Goal: Task Accomplishment & Management: Manage account settings

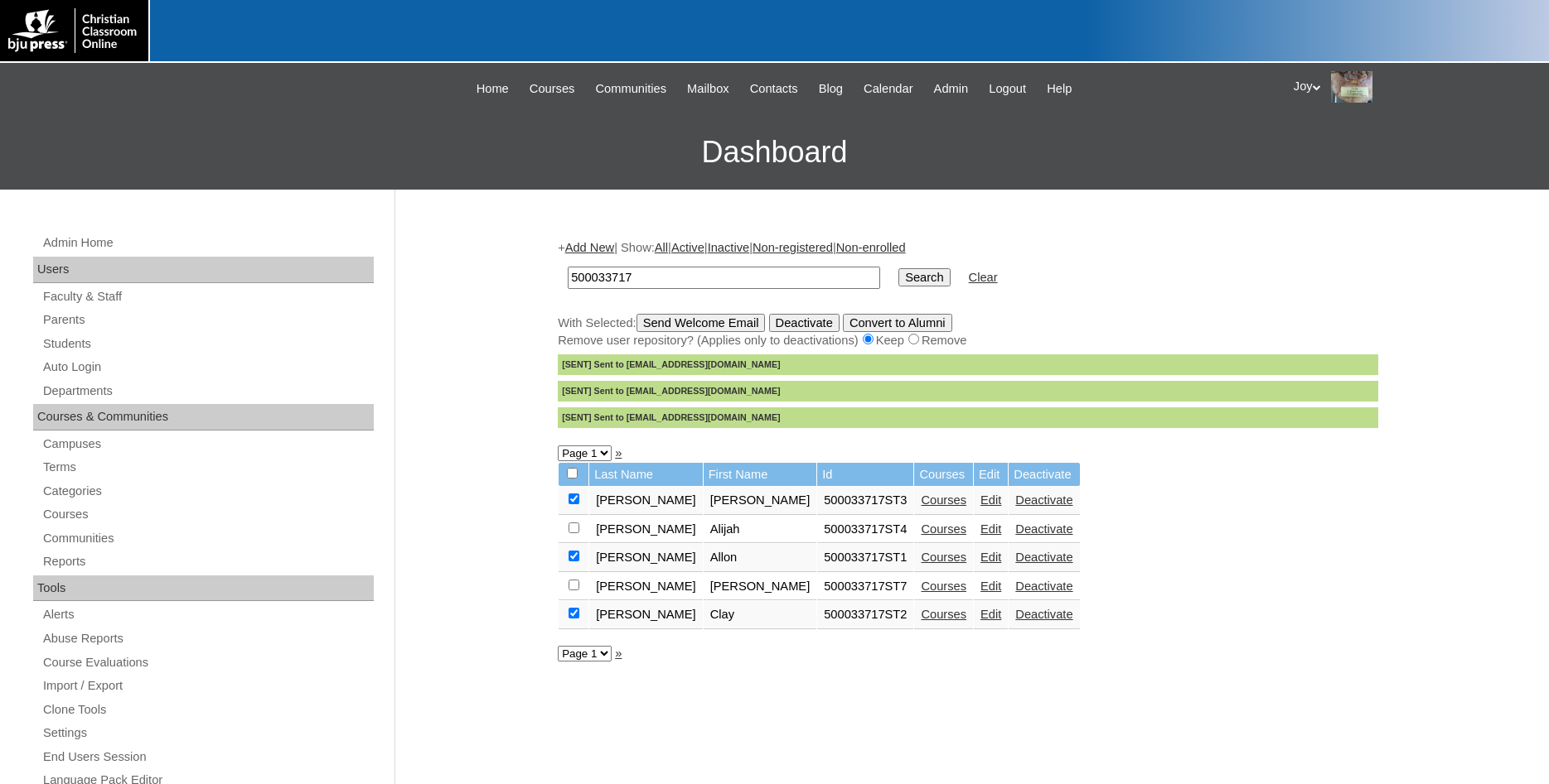
click at [980, 504] on link "Edit" at bounding box center [991, 500] width 21 height 13
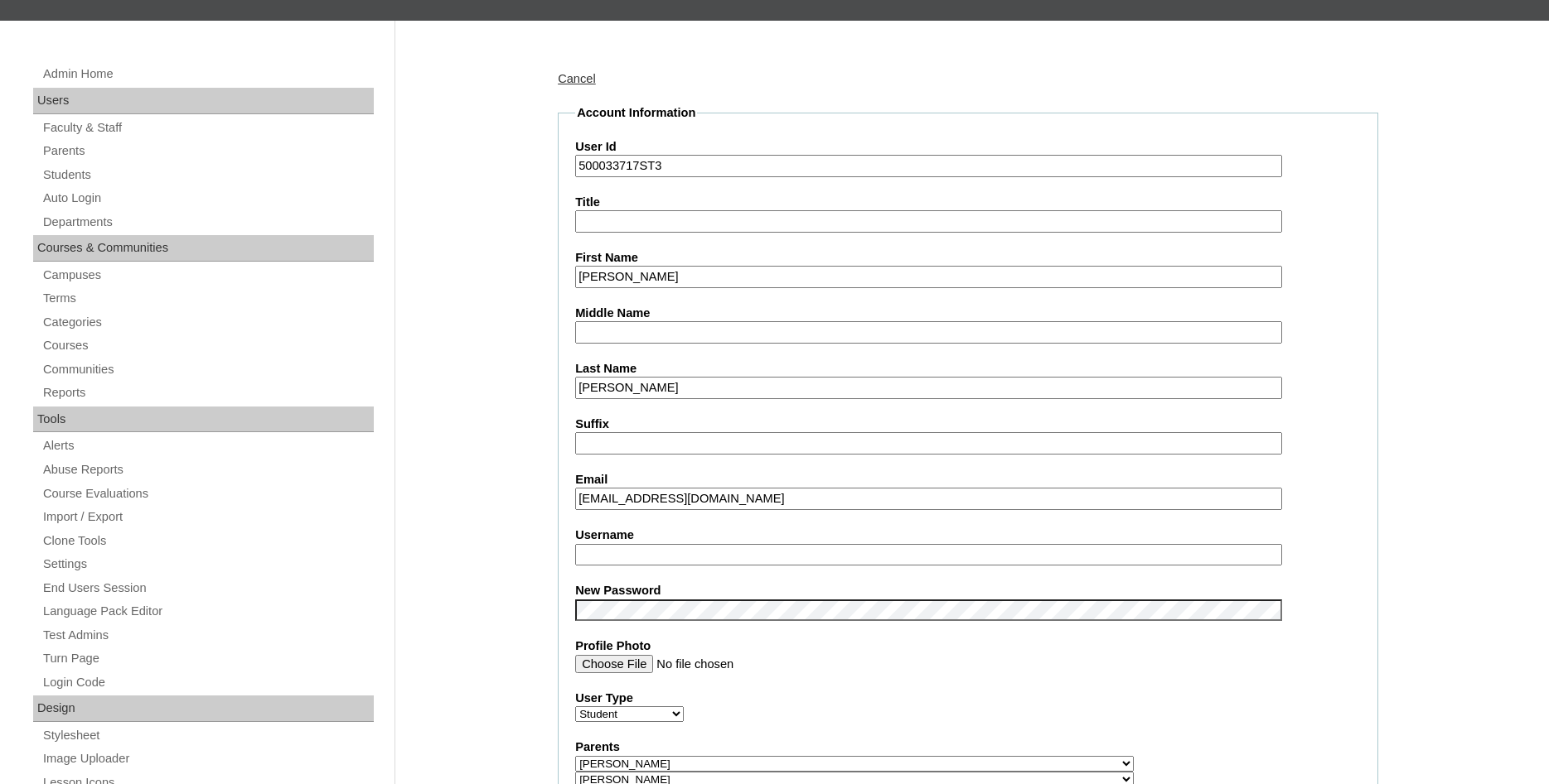
click at [670, 544] on label "Username" at bounding box center [967, 535] width 785 height 17
click at [670, 544] on input "Username" at bounding box center [928, 556] width 707 height 22
click at [643, 549] on input "Username" at bounding box center [928, 556] width 707 height 22
drag, startPoint x: 658, startPoint y: 501, endPoint x: 492, endPoint y: 515, distance: 166.6
click at [575, 510] on input "spencerfisher828@gmail.com" at bounding box center [928, 499] width 707 height 22
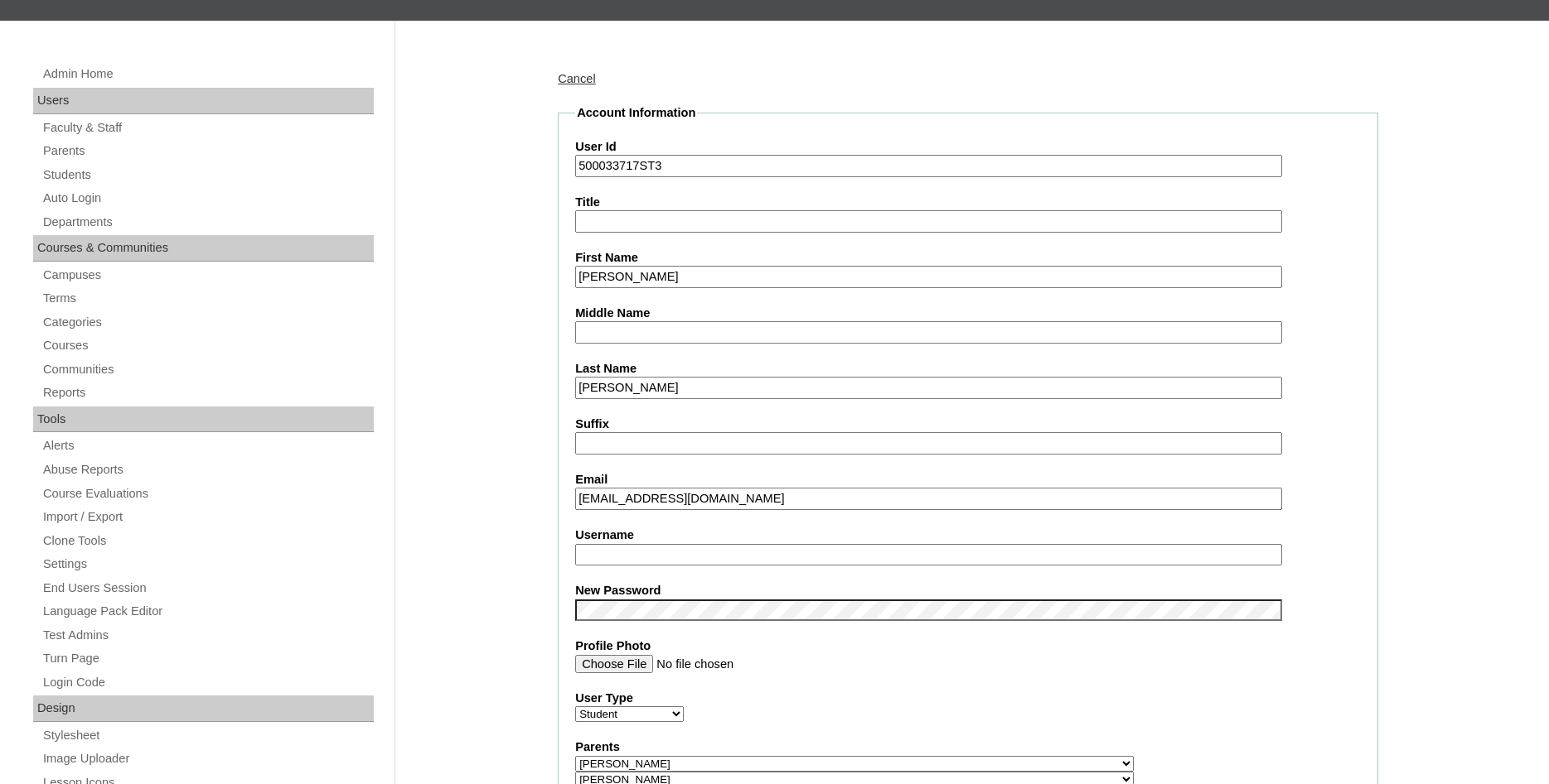
click at [586, 556] on input "Username" at bounding box center [928, 556] width 707 height 22
paste input "spencerfisher"
type input "spencerfisher"
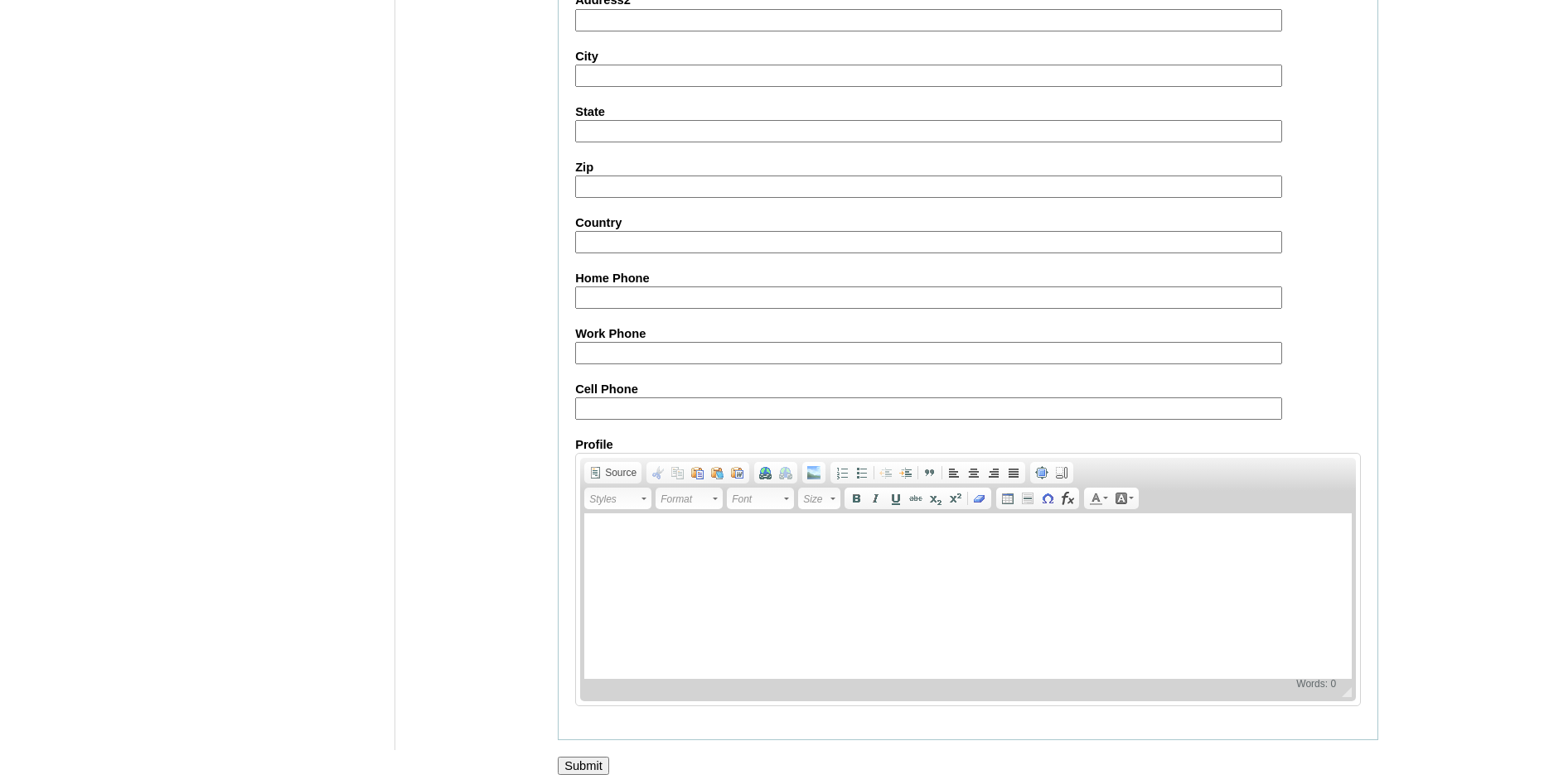
scroll to position [1787, 0]
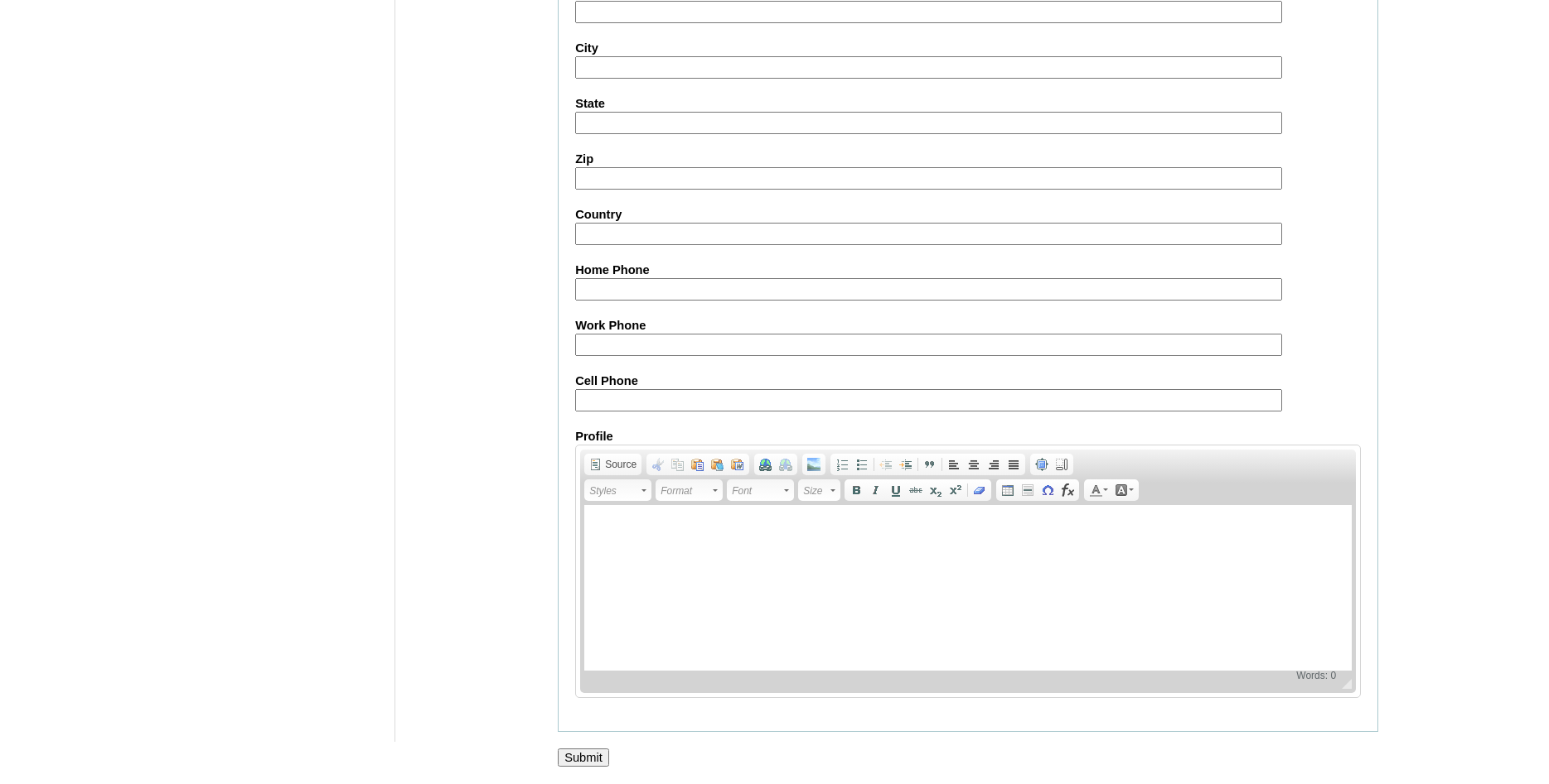
drag, startPoint x: 583, startPoint y: 741, endPoint x: 573, endPoint y: 761, distance: 22.4
click at [573, 761] on input "Submit" at bounding box center [583, 757] width 52 height 18
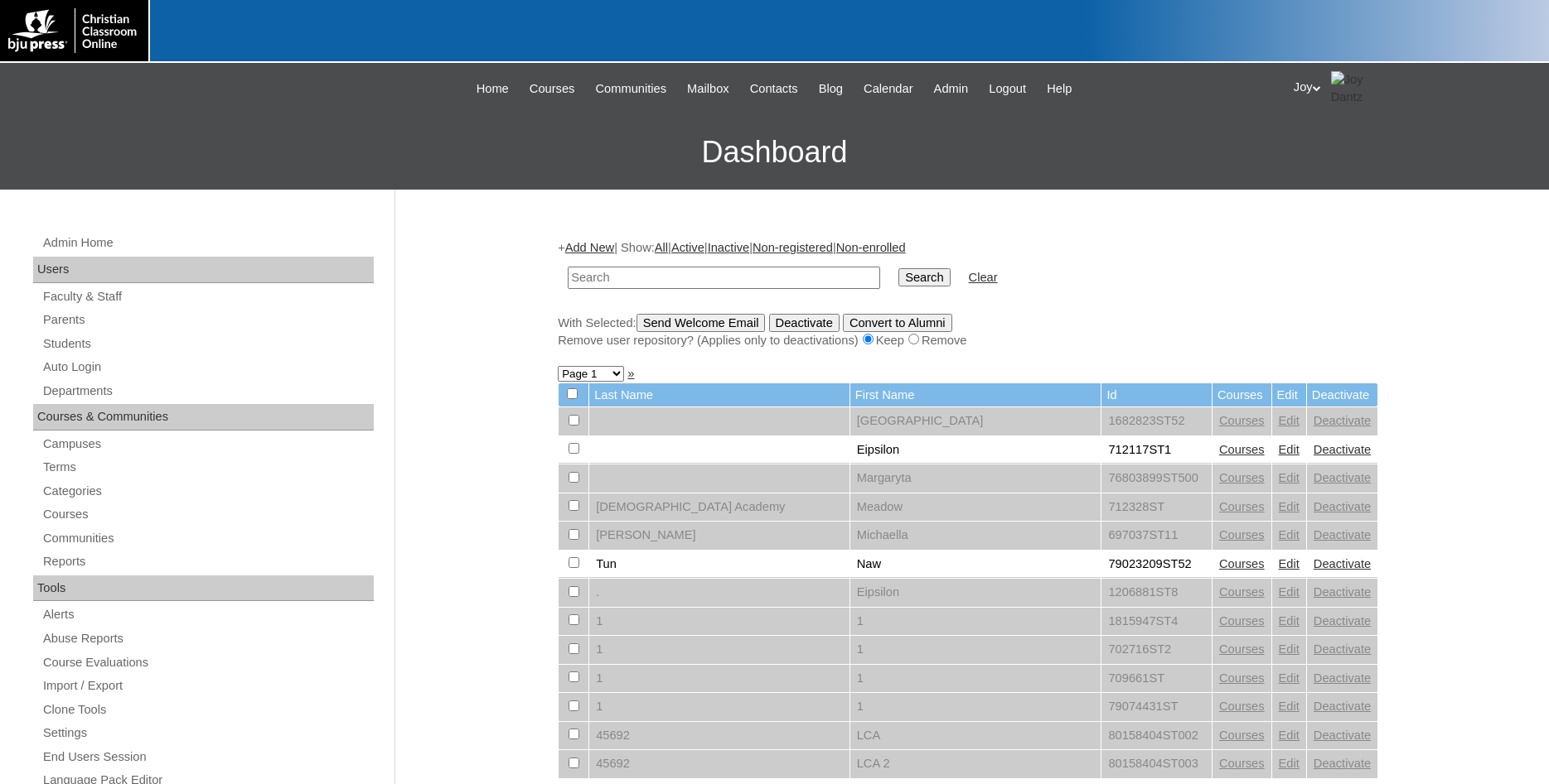
click at [670, 274] on input "text" at bounding box center [724, 278] width 313 height 22
drag, startPoint x: 785, startPoint y: 269, endPoint x: 540, endPoint y: 277, distance: 245.1
drag, startPoint x: 634, startPoint y: 276, endPoint x: 482, endPoint y: 260, distance: 152.8
click at [568, 267] on input "50000" at bounding box center [724, 278] width 313 height 22
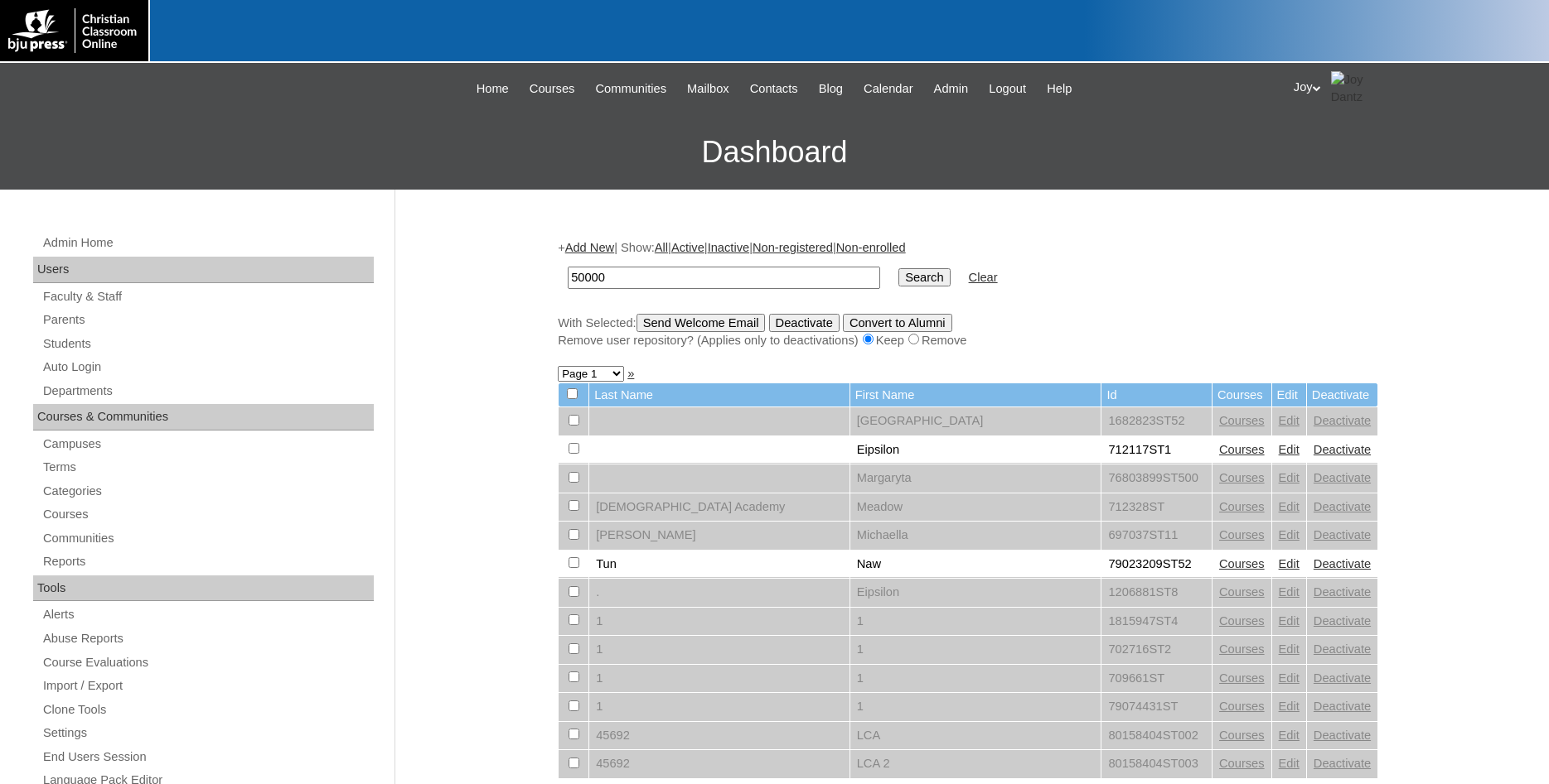
click at [595, 285] on input "50000" at bounding box center [724, 278] width 313 height 22
drag, startPoint x: 629, startPoint y: 272, endPoint x: 572, endPoint y: 269, distance: 57.1
click at [572, 269] on input "50000" at bounding box center [724, 278] width 313 height 22
paste input "spencerfisher"
type input "spencerfisher"
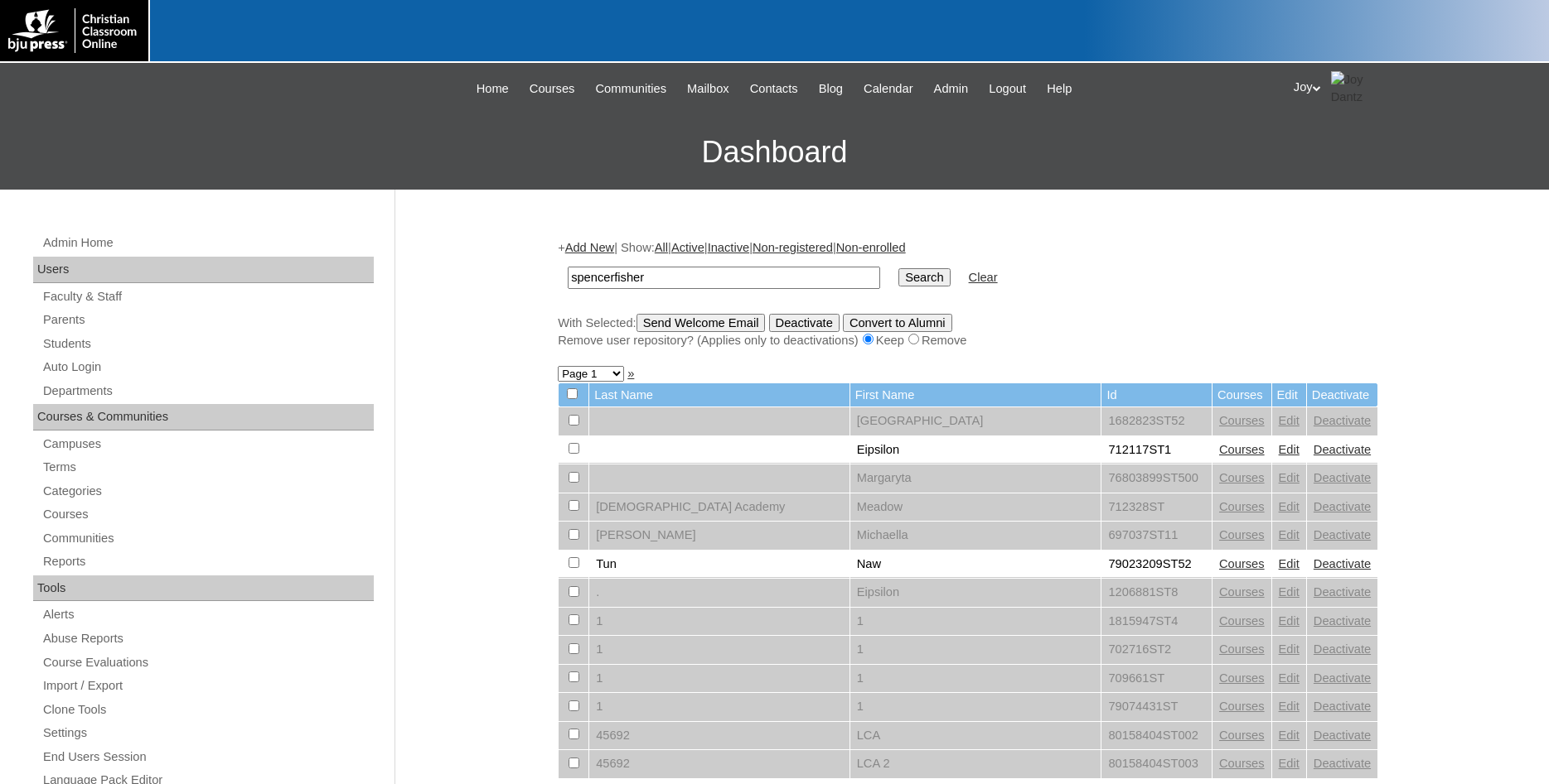
drag, startPoint x: 775, startPoint y: 282, endPoint x: 178, endPoint y: 205, distance: 601.9
click at [568, 267] on input "spencerfisher" at bounding box center [724, 278] width 313 height 22
paste input "500033717"
type input "500033717"
click at [900, 276] on input "Search" at bounding box center [924, 277] width 52 height 18
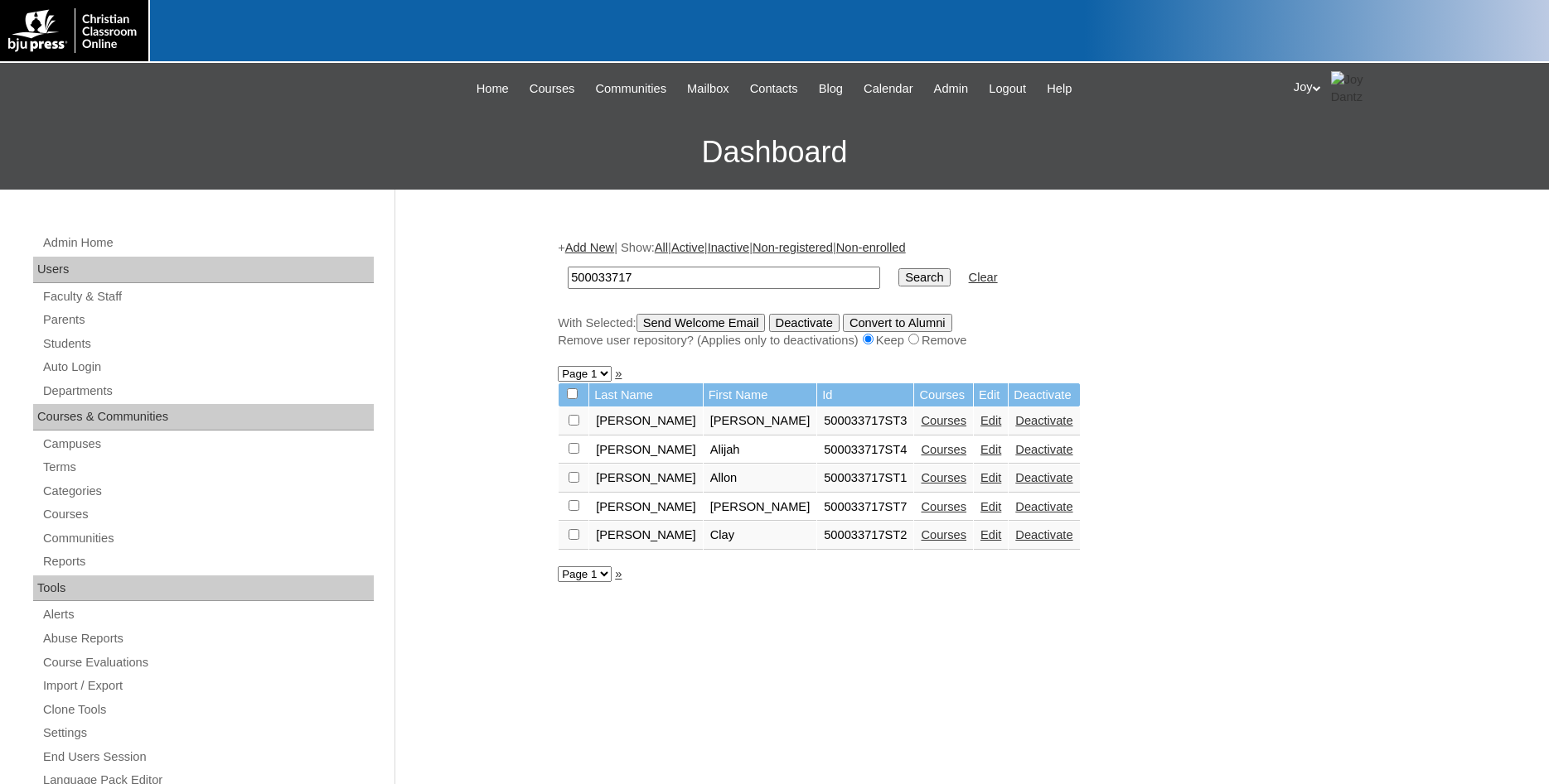
click at [980, 542] on link "Edit" at bounding box center [991, 534] width 21 height 13
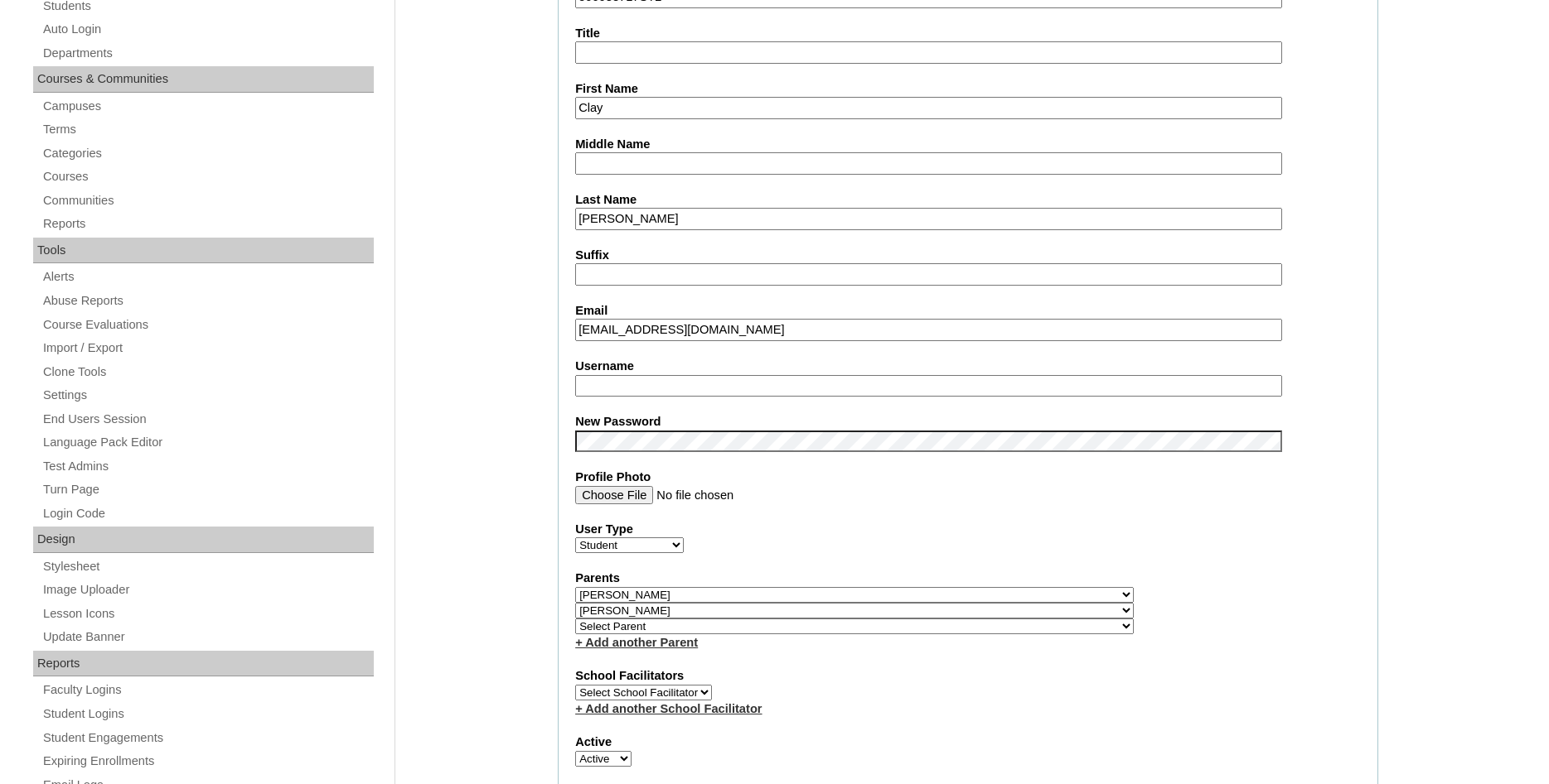
click at [722, 377] on input "Username" at bounding box center [928, 386] width 707 height 22
type input "claynewton"
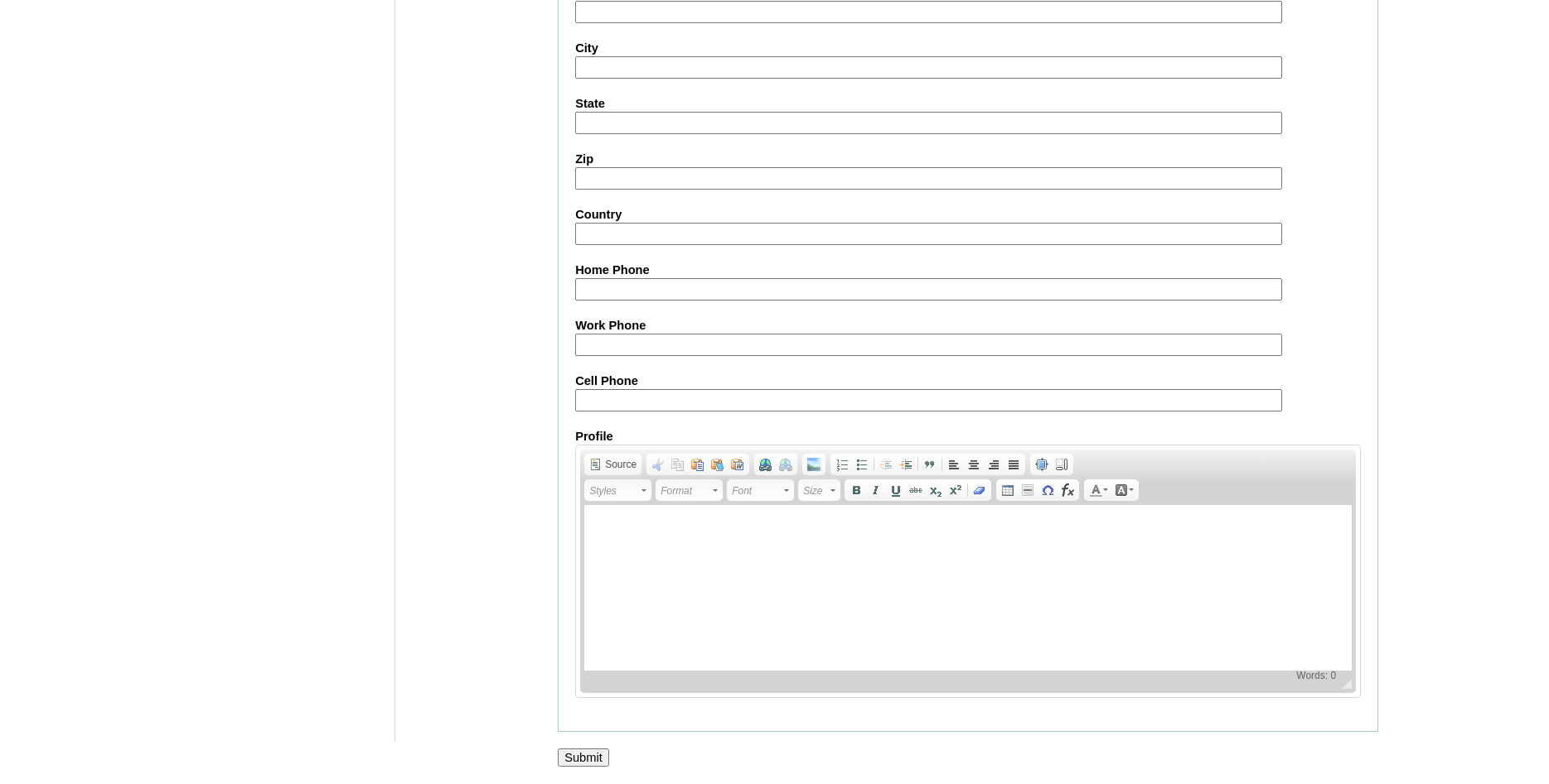
scroll to position [1787, 0]
click at [596, 761] on input "Submit" at bounding box center [583, 757] width 52 height 18
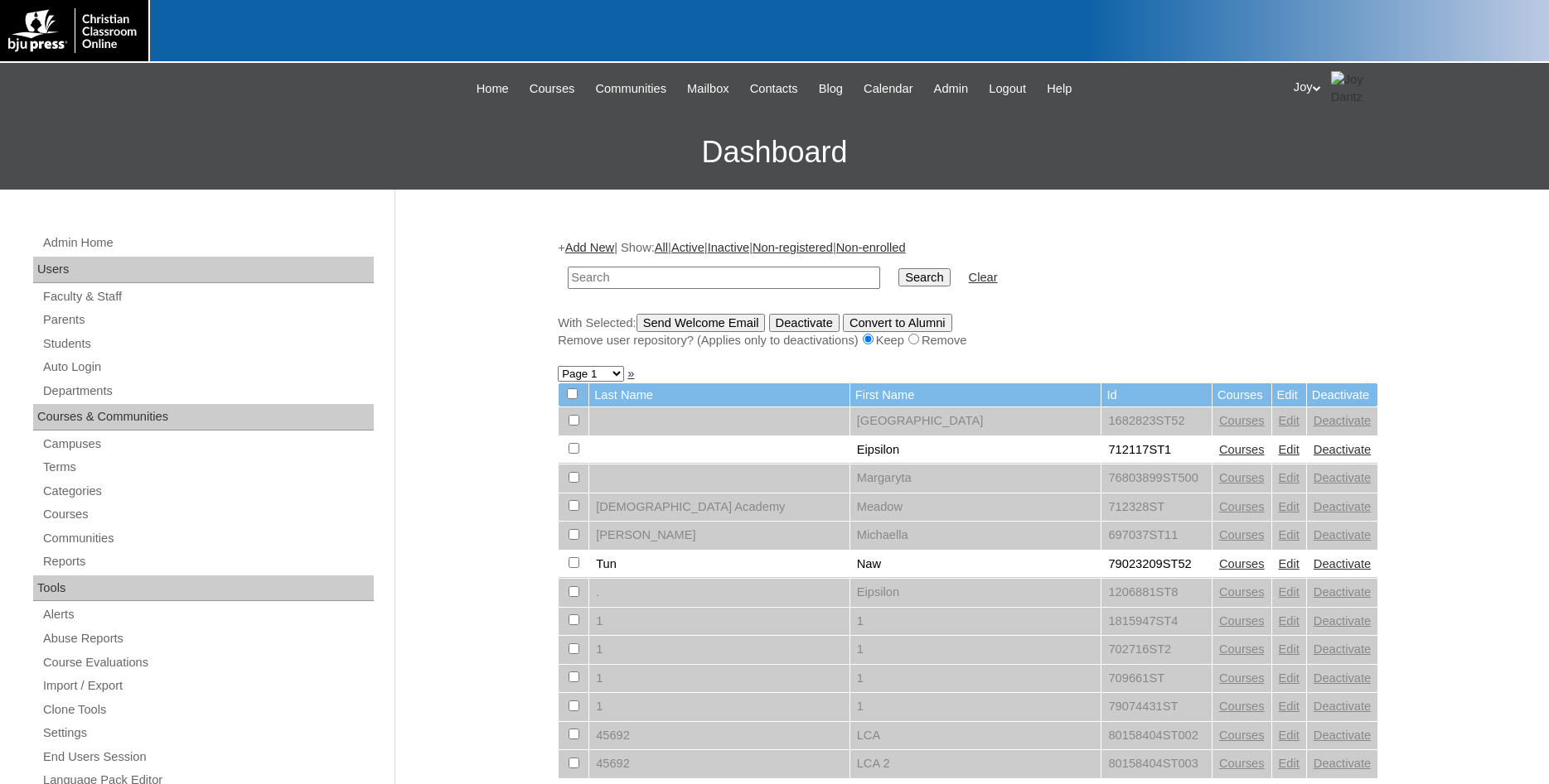
click at [667, 272] on input "text" at bounding box center [724, 278] width 313 height 22
paste input "500033717"
type input "500033717"
click at [899, 269] on input "Search" at bounding box center [924, 277] width 52 height 18
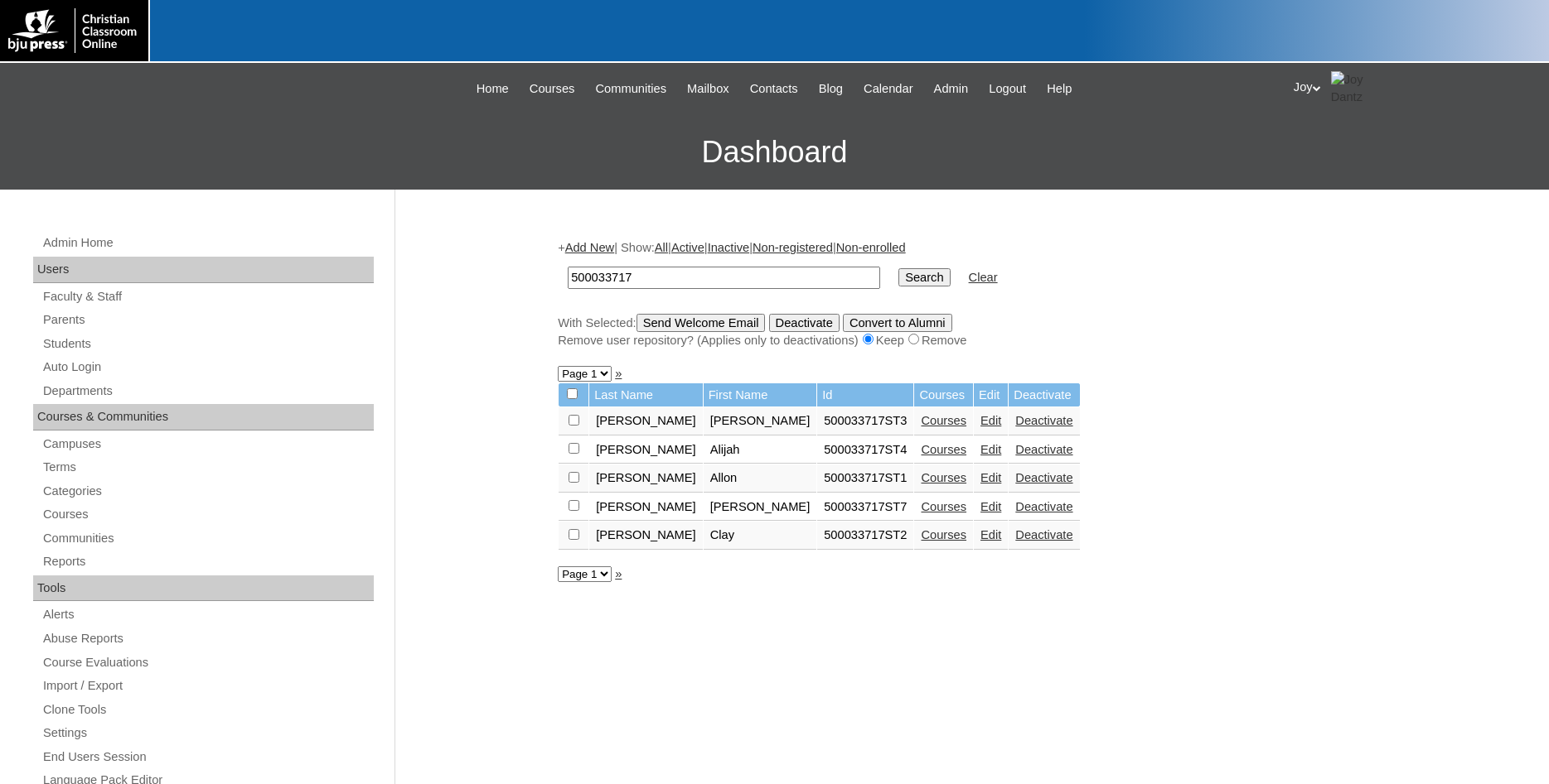
click at [980, 484] on link "Edit" at bounding box center [991, 477] width 21 height 13
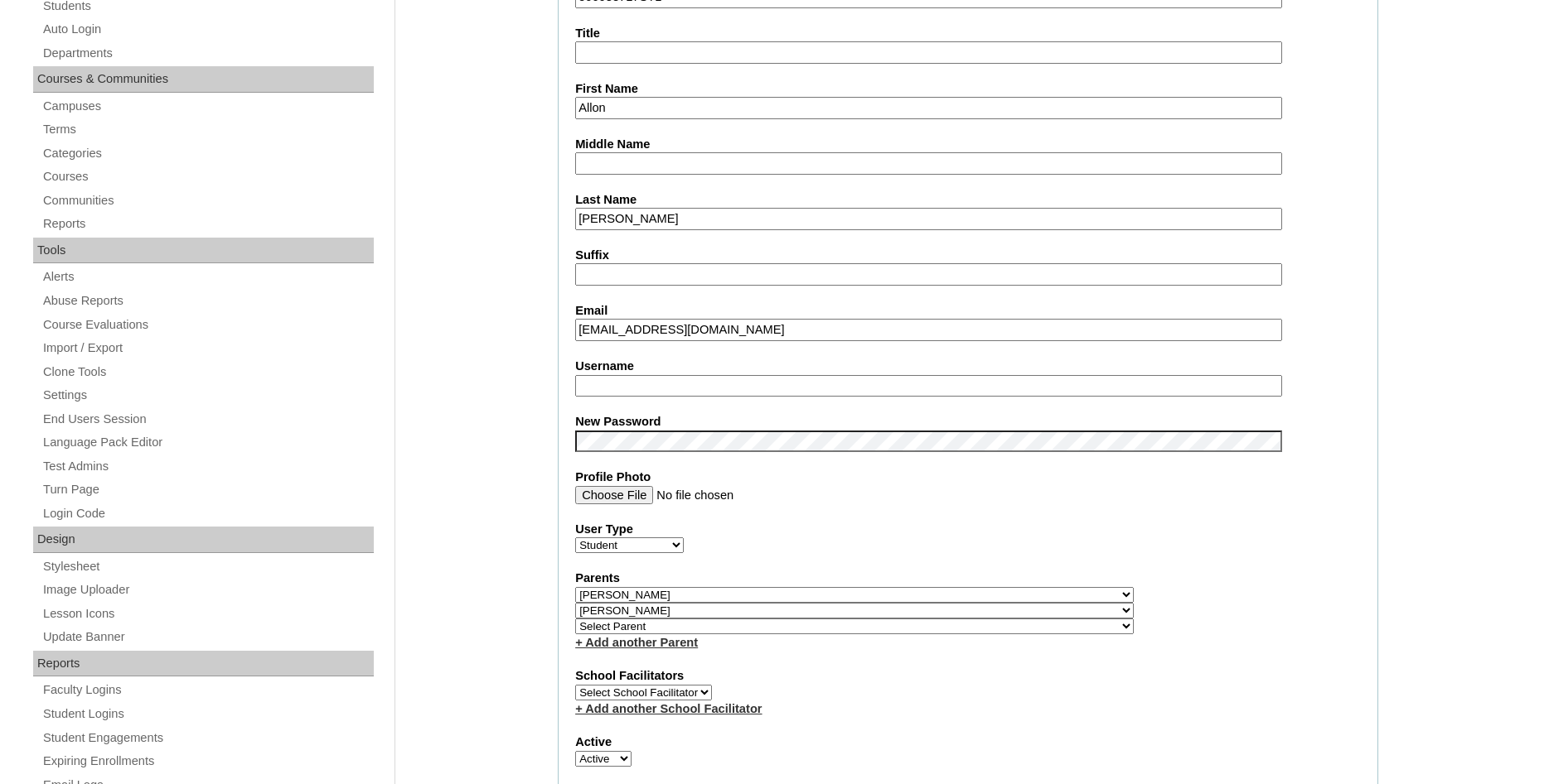
click at [660, 380] on input "Username" at bounding box center [928, 386] width 707 height 22
type input "allonlapp"
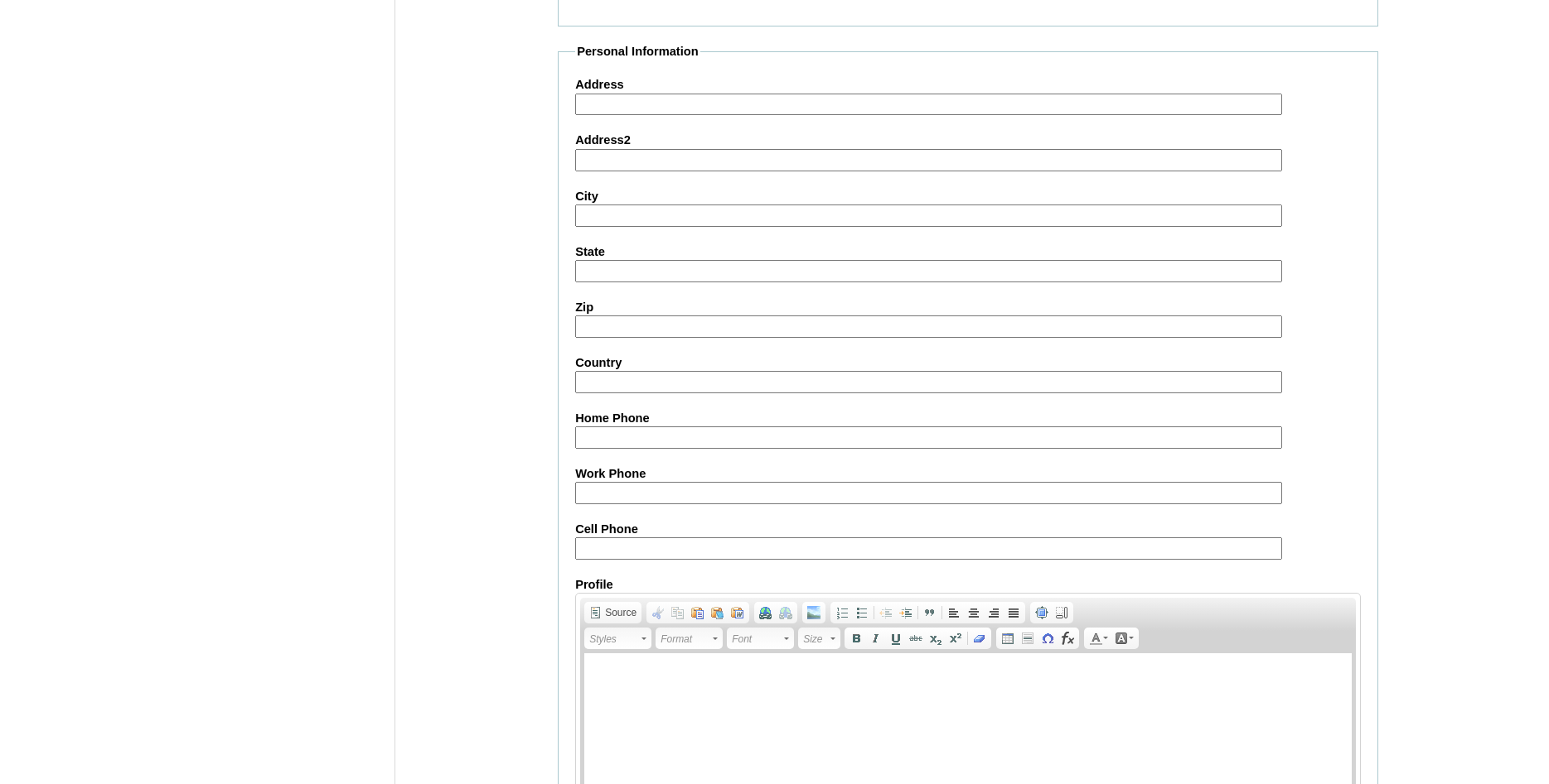
scroll to position [1787, 0]
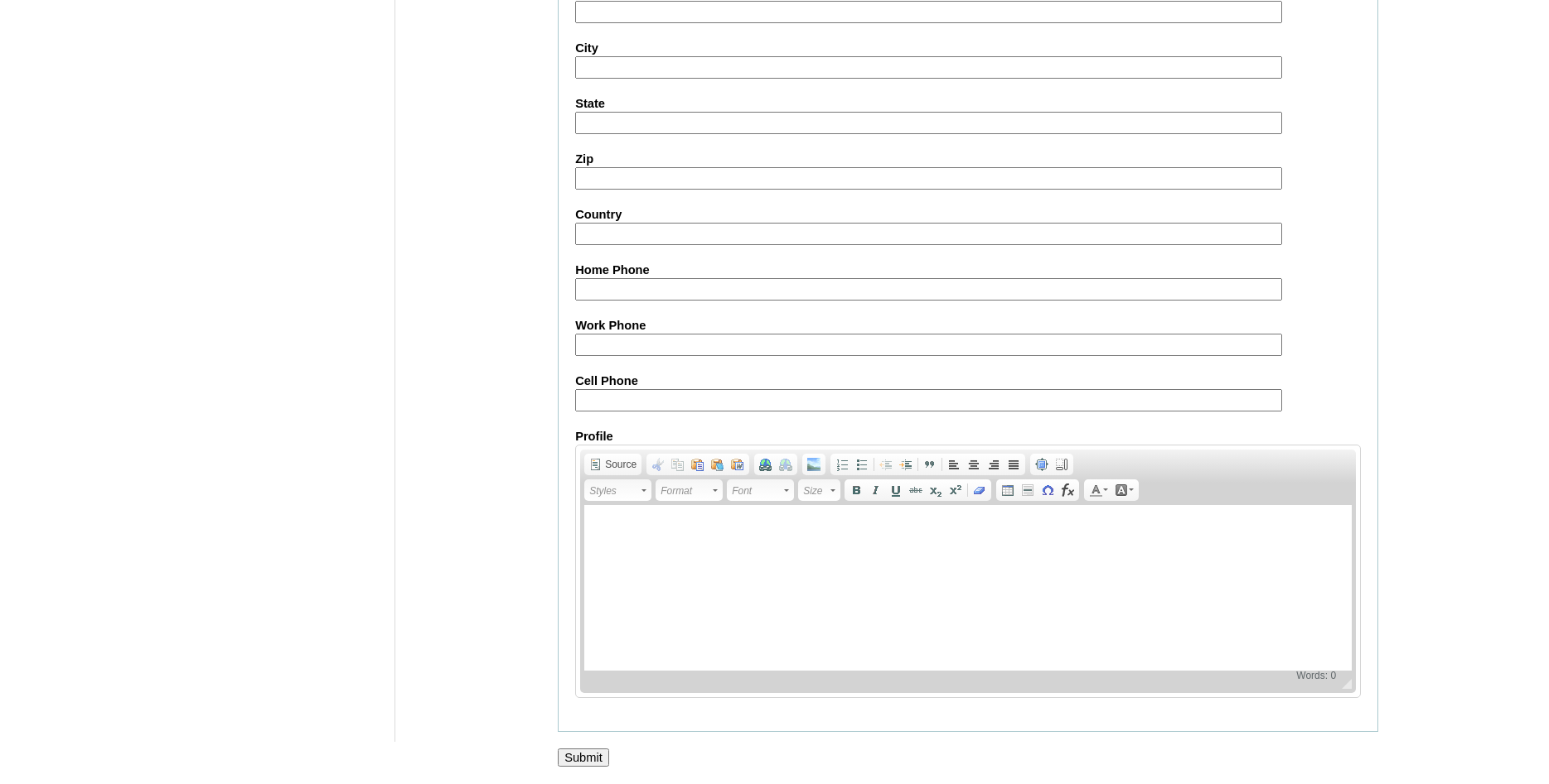
click at [581, 759] on input "Submit" at bounding box center [583, 757] width 52 height 18
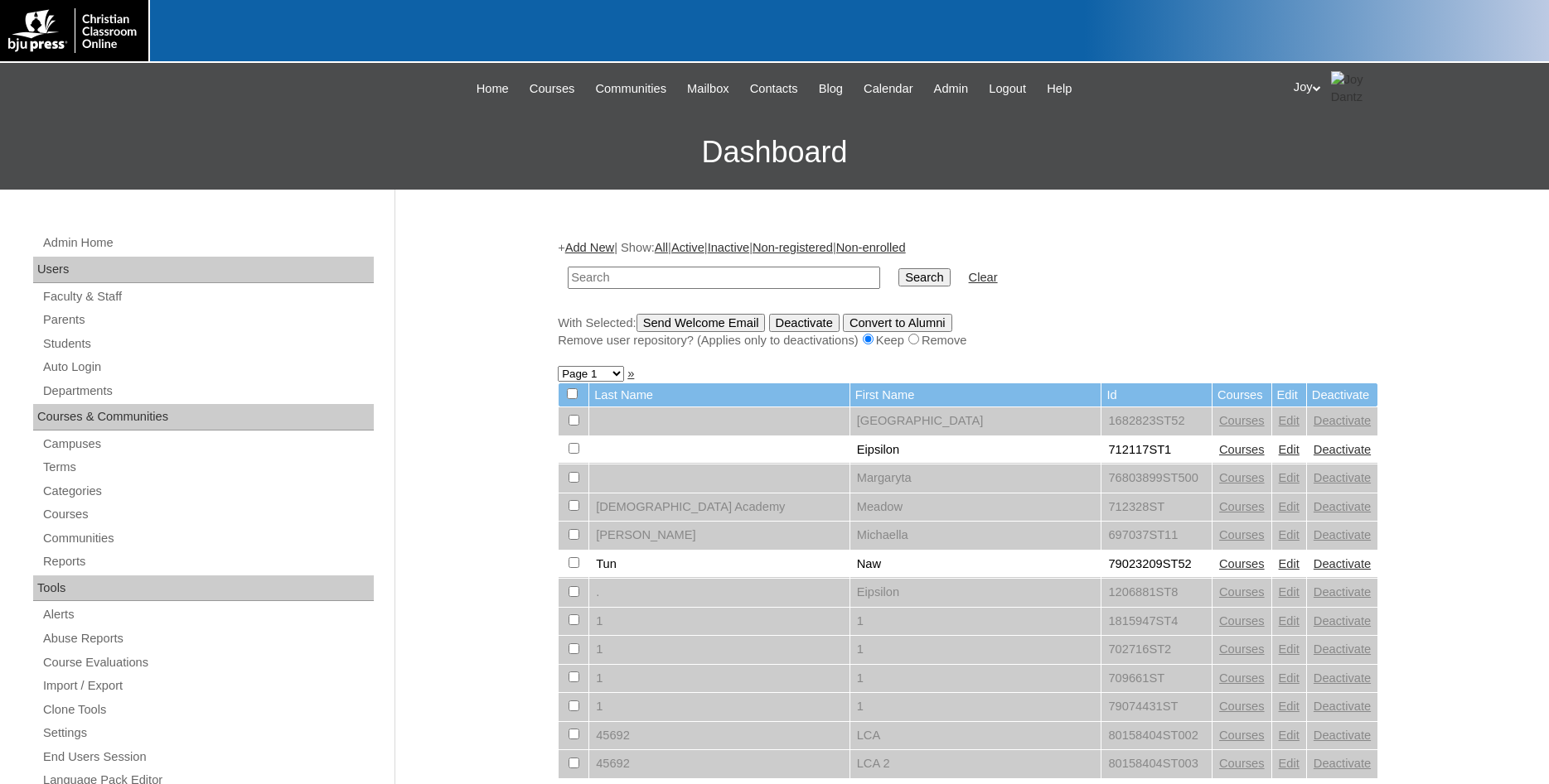
click at [1318, 89] on icon at bounding box center [1317, 88] width 9 height 6
